Goal: Information Seeking & Learning: Learn about a topic

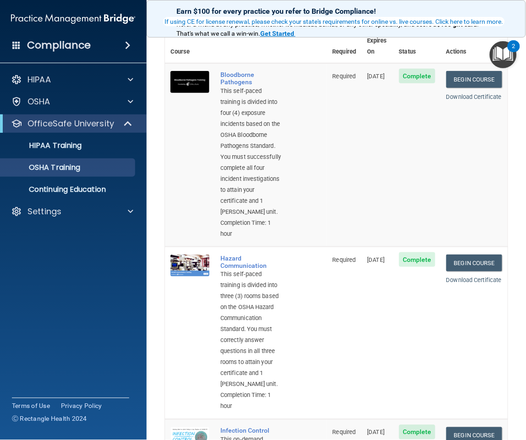
scroll to position [51, 0]
click at [465, 271] on link "Begin Course" at bounding box center [474, 262] width 56 height 17
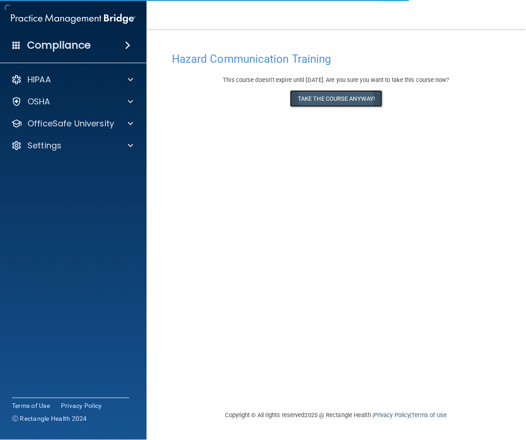
click at [336, 100] on button "Take the course anyway!" at bounding box center [336, 98] width 92 height 17
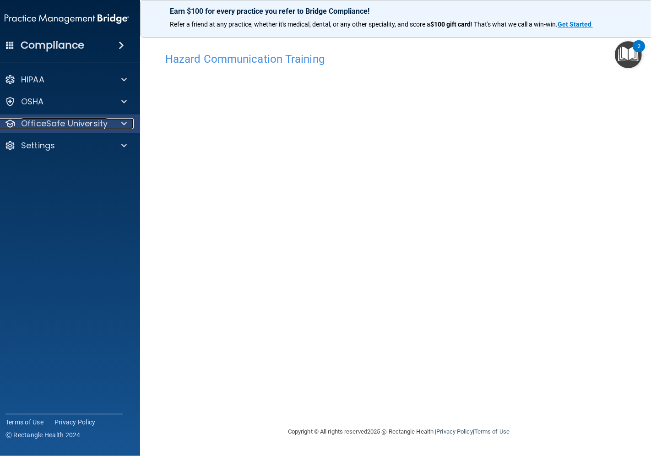
click at [81, 125] on p "OfficeSafe University" at bounding box center [64, 123] width 87 height 11
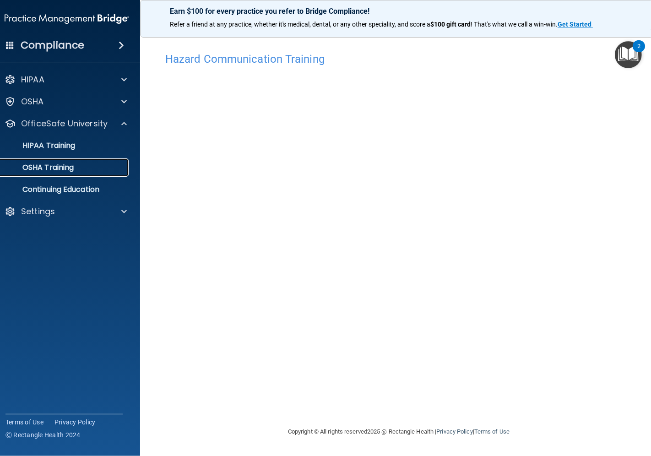
click at [76, 163] on div "OSHA Training" at bounding box center [62, 167] width 125 height 9
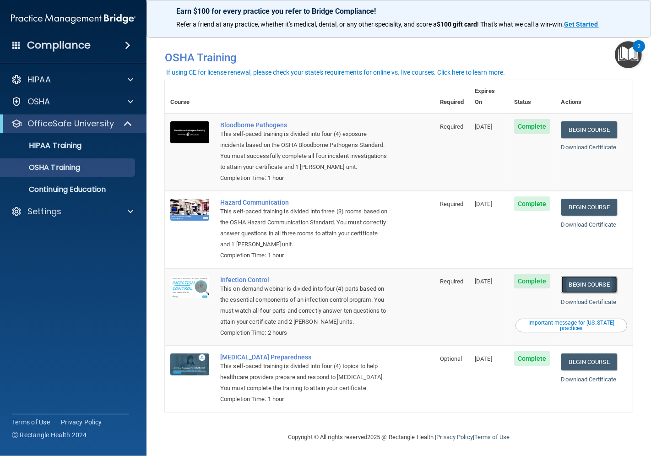
click at [525, 276] on link "Begin Course" at bounding box center [589, 284] width 56 height 17
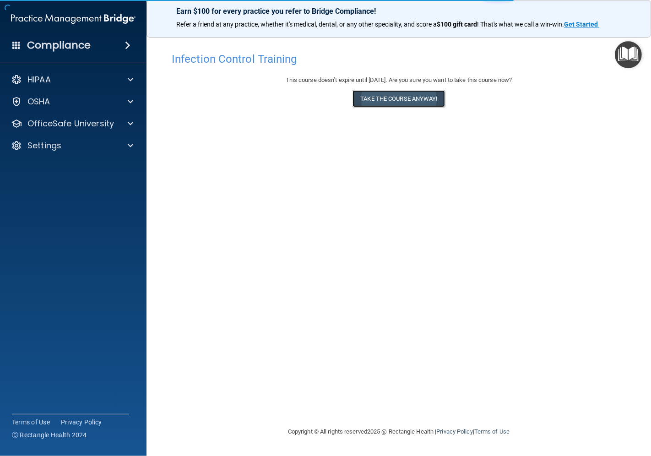
click at [400, 97] on button "Take the course anyway!" at bounding box center [399, 98] width 92 height 17
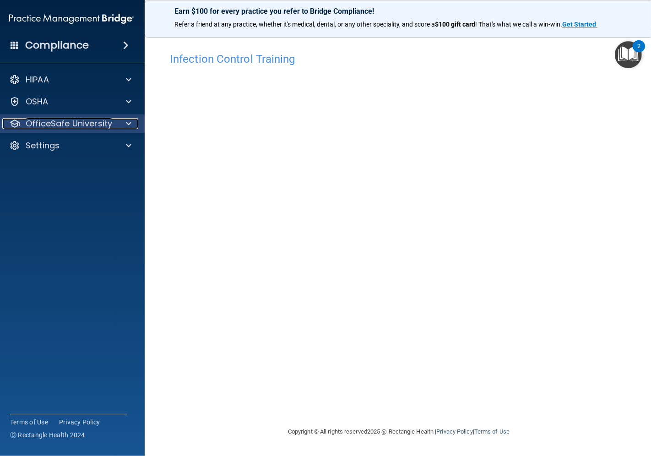
click at [99, 125] on p "OfficeSafe University" at bounding box center [69, 123] width 87 height 11
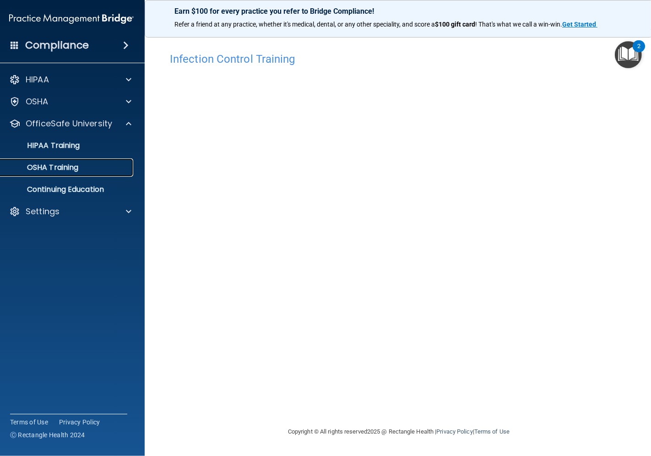
click at [76, 172] on link "OSHA Training" at bounding box center [61, 167] width 144 height 18
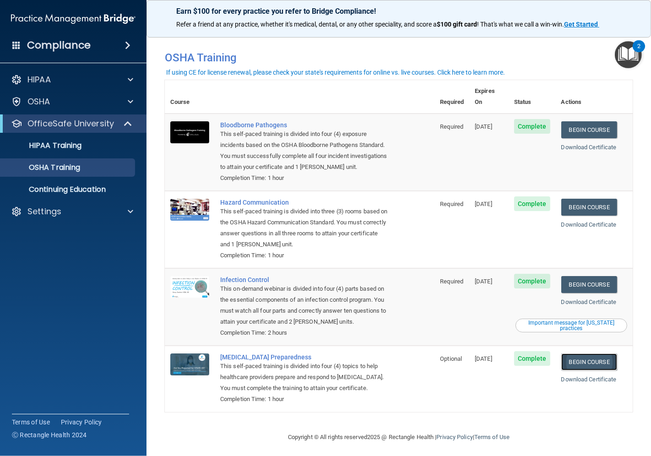
click at [596, 354] on link "Begin Course" at bounding box center [589, 362] width 56 height 17
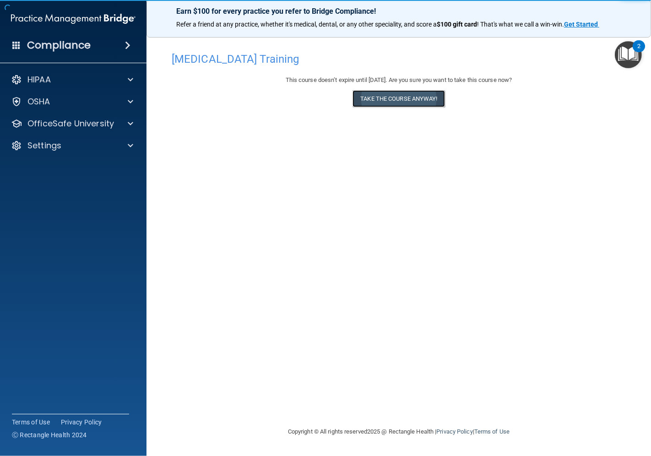
click at [415, 103] on button "Take the course anyway!" at bounding box center [399, 98] width 92 height 17
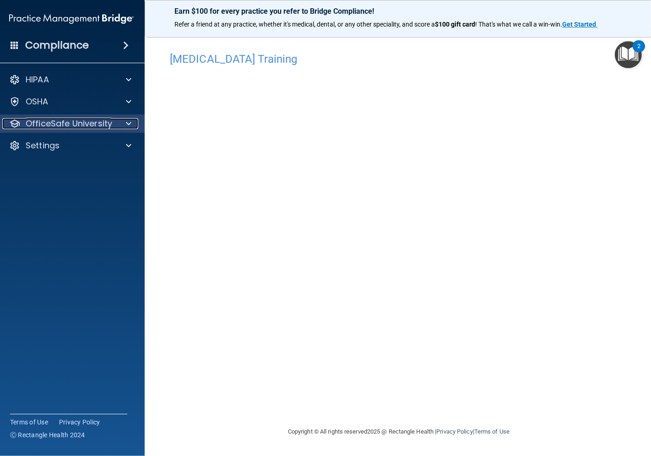
click at [93, 125] on p "OfficeSafe University" at bounding box center [69, 123] width 87 height 11
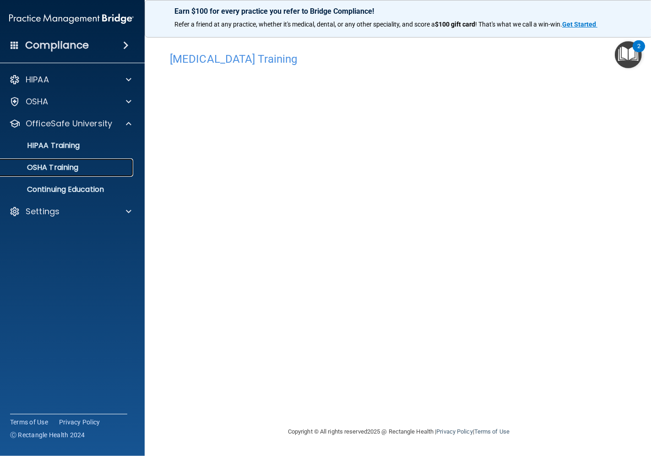
click at [83, 165] on div "OSHA Training" at bounding box center [66, 167] width 125 height 9
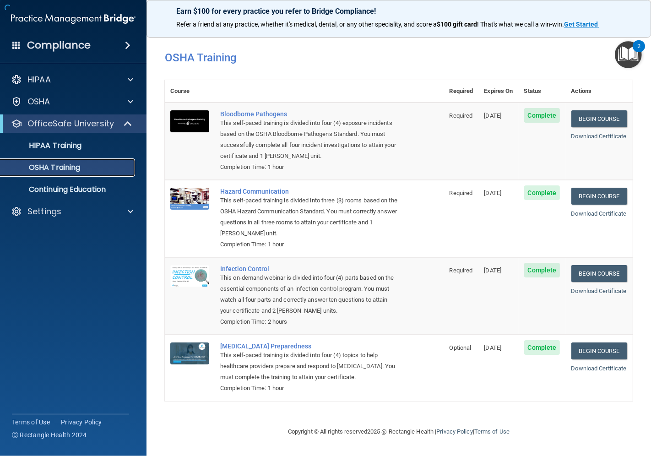
click at [51, 168] on p "OSHA Training" at bounding box center [43, 167] width 74 height 9
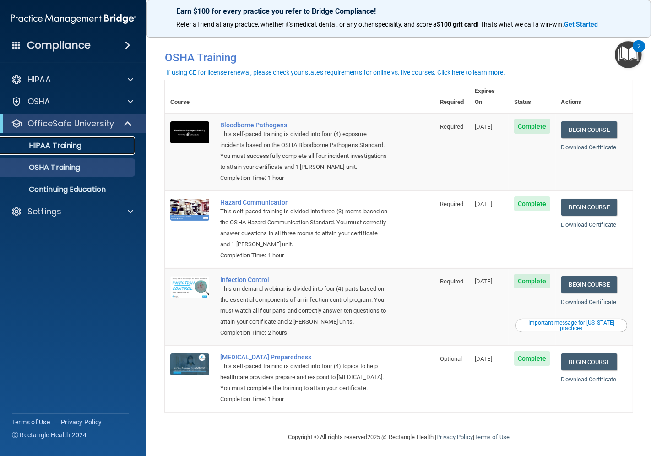
click at [76, 144] on p "HIPAA Training" at bounding box center [44, 145] width 76 height 9
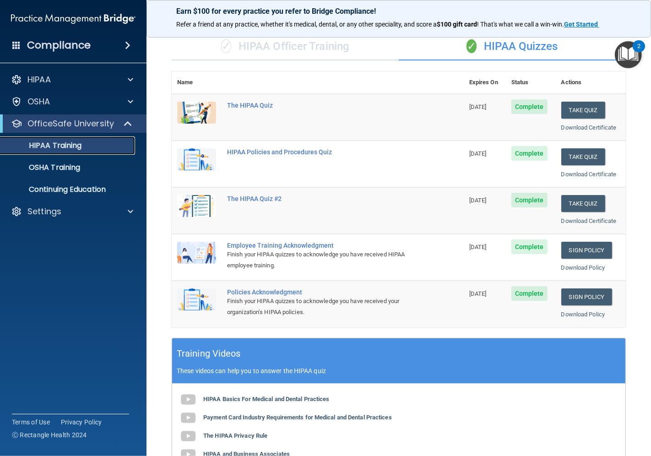
scroll to position [232, 0]
